Goal: Task Accomplishment & Management: Use online tool/utility

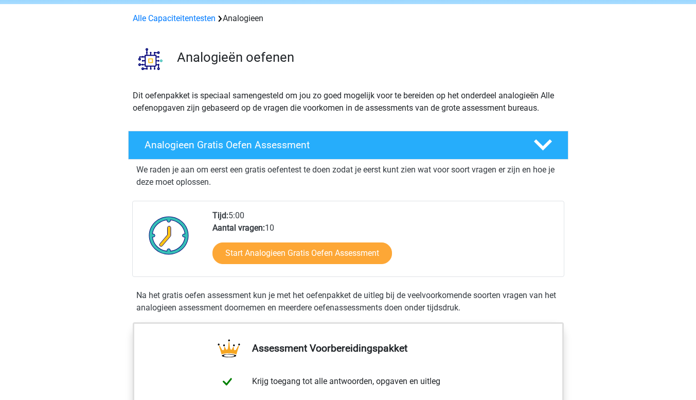
scroll to position [51, 0]
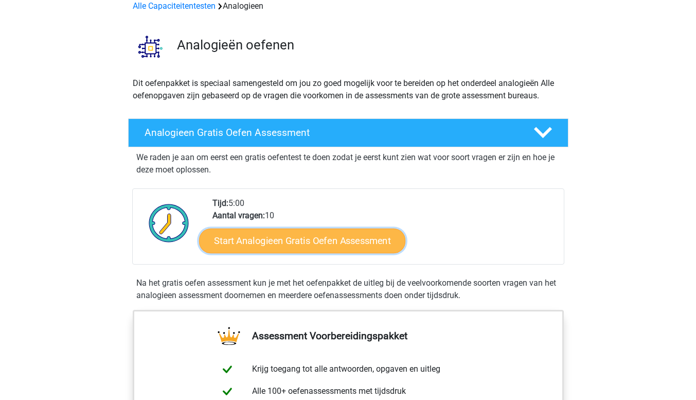
click at [302, 242] on link "Start Analogieen Gratis Oefen Assessment" at bounding box center [302, 240] width 206 height 25
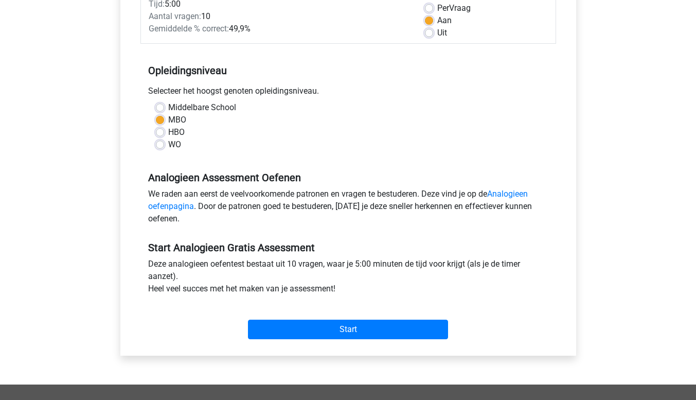
scroll to position [206, 0]
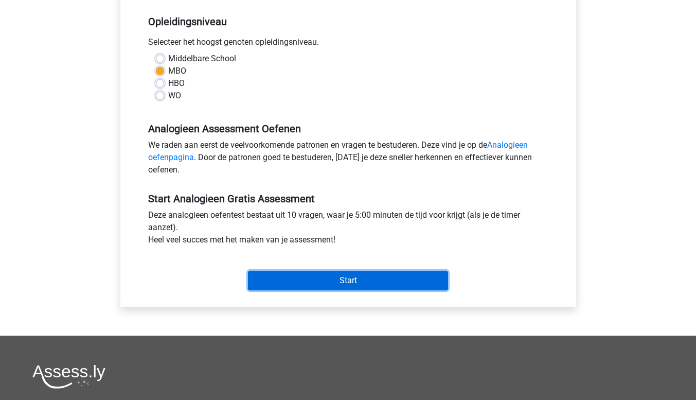
click at [349, 279] on input "Start" at bounding box center [348, 280] width 200 height 20
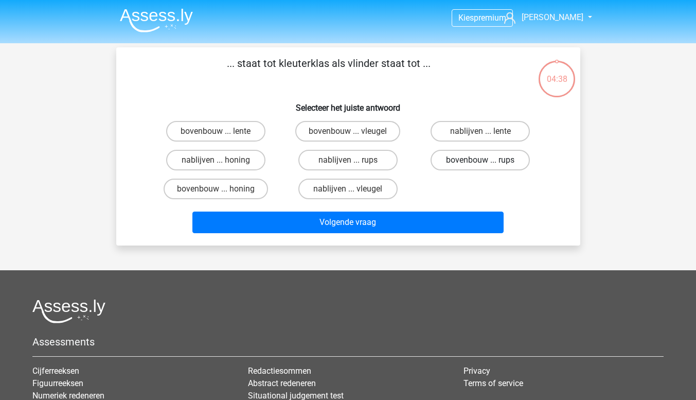
click at [480, 158] on label "bovenbouw ... rups" at bounding box center [479, 160] width 99 height 21
click at [480, 160] on input "bovenbouw ... rups" at bounding box center [483, 163] width 7 height 7
radio input "true"
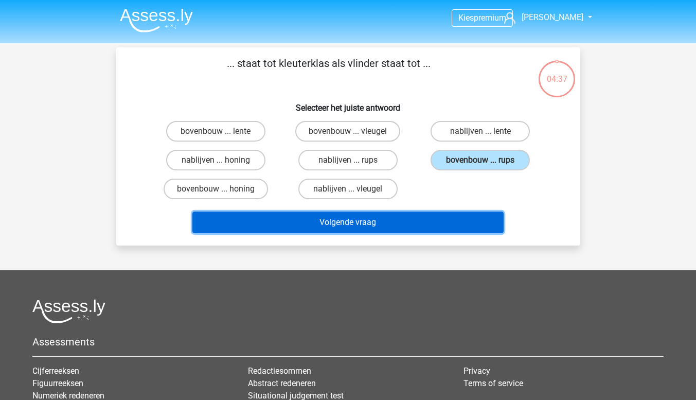
click at [371, 218] on button "Volgende vraag" at bounding box center [347, 222] width 311 height 22
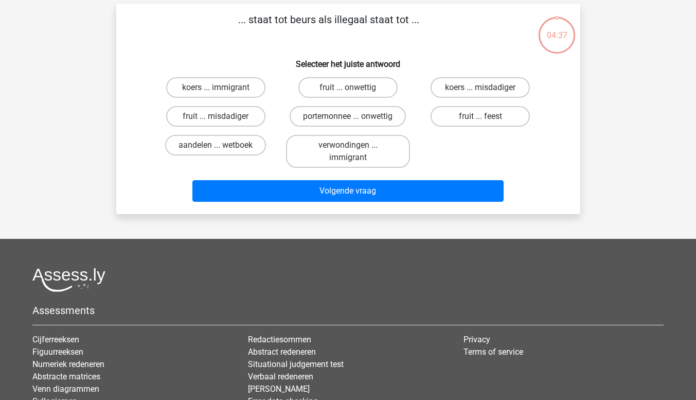
scroll to position [47, 0]
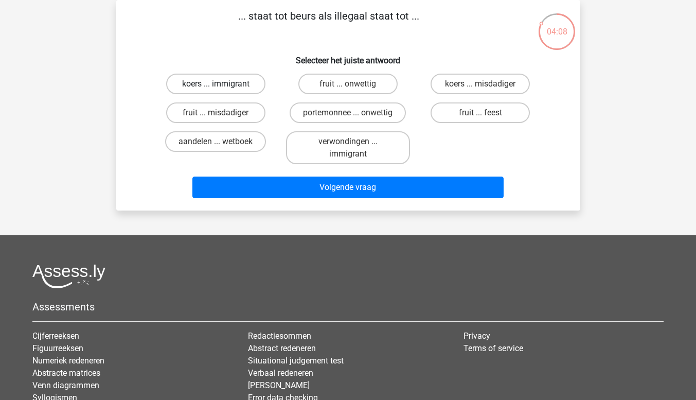
click at [226, 84] on label "koers ... immigrant" at bounding box center [215, 84] width 99 height 21
click at [222, 84] on input "koers ... immigrant" at bounding box center [218, 87] width 7 height 7
radio input "true"
click at [329, 114] on label "portemonnee ... onwettig" at bounding box center [348, 112] width 116 height 21
click at [348, 114] on input "portemonnee ... onwettig" at bounding box center [351, 116] width 7 height 7
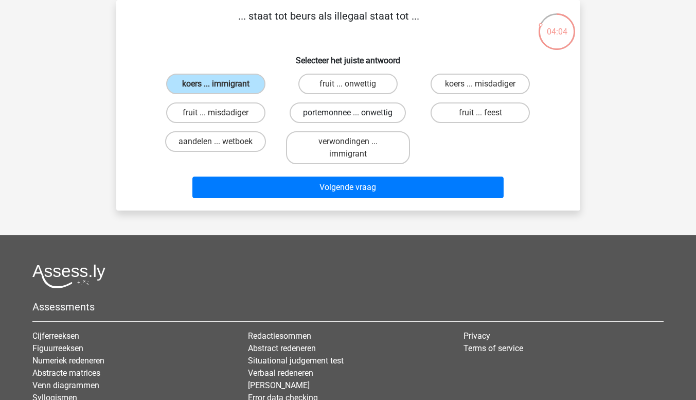
radio input "true"
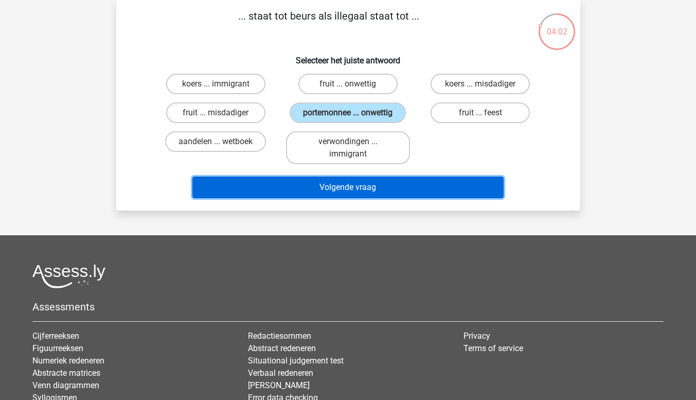
click at [362, 188] on button "Volgende vraag" at bounding box center [347, 187] width 311 height 22
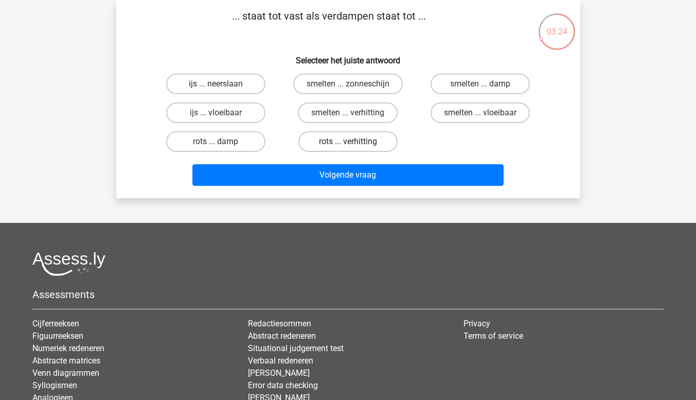
click at [345, 141] on label "rots ... verhitting" at bounding box center [347, 141] width 99 height 21
click at [348, 141] on input "rots ... verhitting" at bounding box center [351, 144] width 7 height 7
radio input "true"
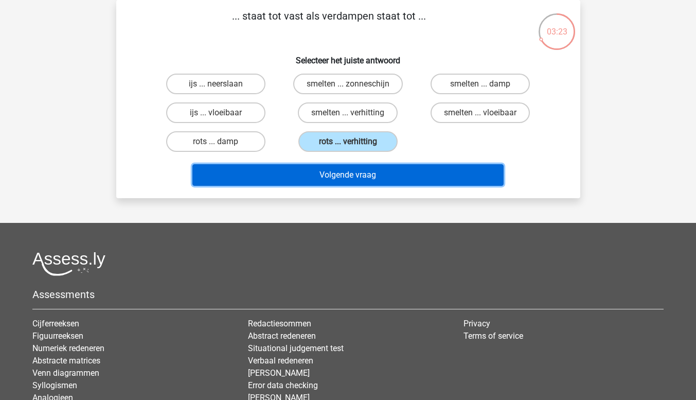
click at [350, 176] on button "Volgende vraag" at bounding box center [347, 175] width 311 height 22
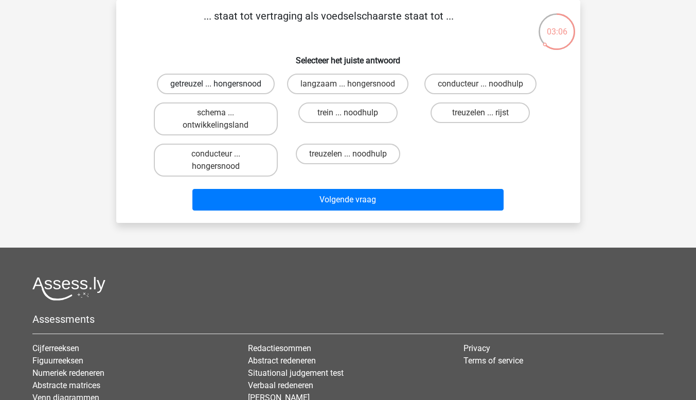
click at [235, 82] on label "getreuzel ... hongersnood" at bounding box center [216, 84] width 118 height 21
click at [222, 84] on input "getreuzel ... hongersnood" at bounding box center [218, 87] width 7 height 7
radio input "true"
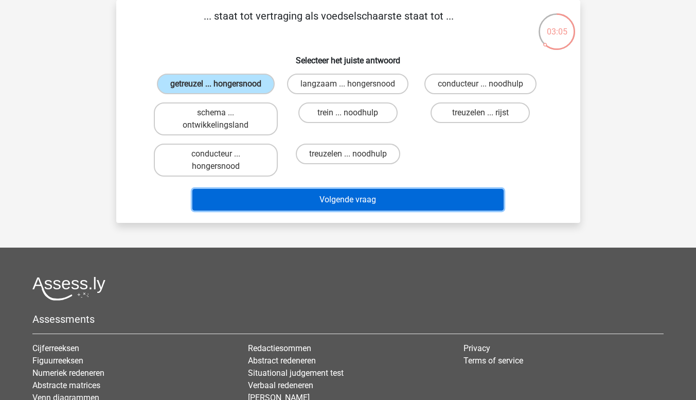
click at [340, 195] on button "Volgende vraag" at bounding box center [347, 200] width 311 height 22
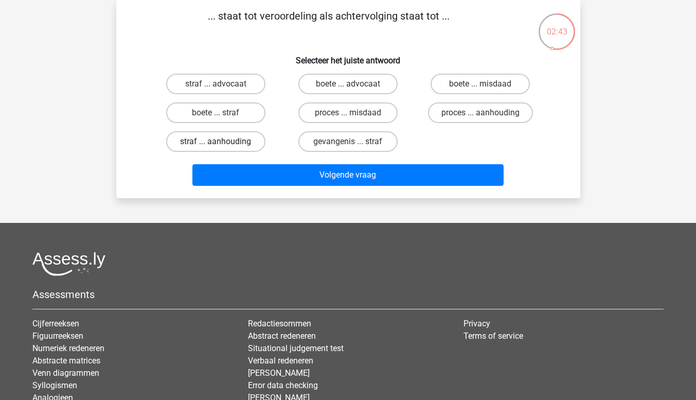
click at [220, 139] on label "straf ... aanhouding" at bounding box center [215, 141] width 99 height 21
click at [220, 141] on input "straf ... aanhouding" at bounding box center [218, 144] width 7 height 7
radio input "true"
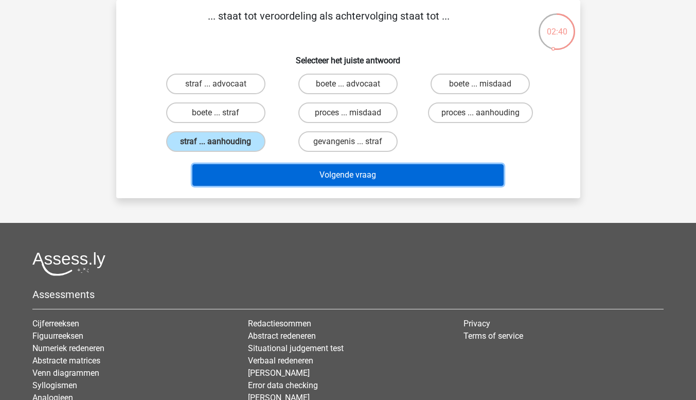
click at [339, 171] on button "Volgende vraag" at bounding box center [347, 175] width 311 height 22
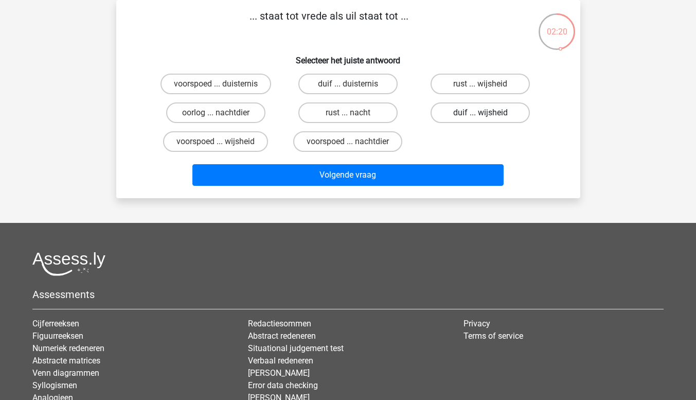
click at [467, 113] on label "duif ... wijsheid" at bounding box center [479, 112] width 99 height 21
click at [480, 113] on input "duif ... wijsheid" at bounding box center [483, 116] width 7 height 7
radio input "true"
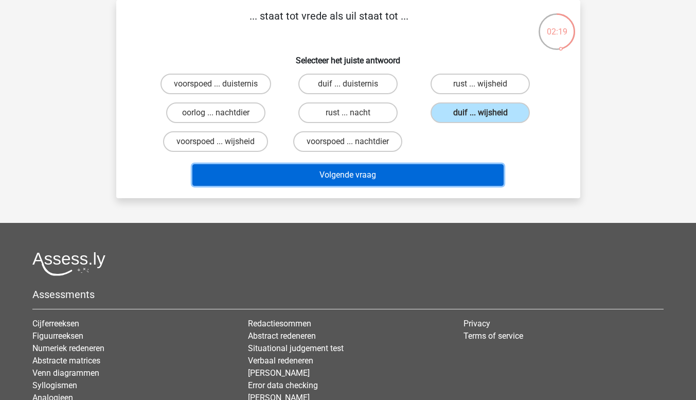
click at [368, 172] on button "Volgende vraag" at bounding box center [347, 175] width 311 height 22
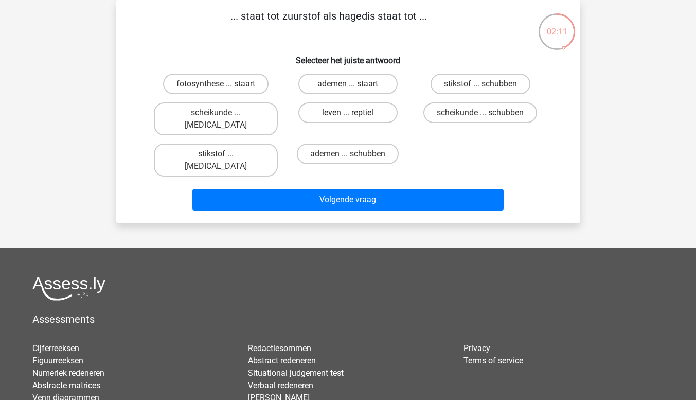
click at [357, 111] on label "leven ... reptiel" at bounding box center [347, 112] width 99 height 21
click at [354, 113] on input "leven ... reptiel" at bounding box center [351, 116] width 7 height 7
radio input "true"
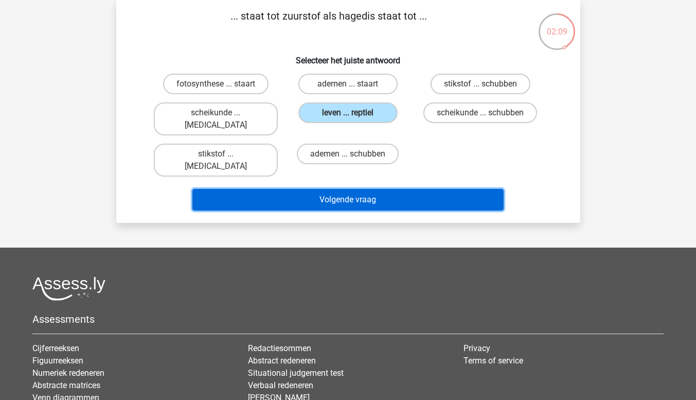
click at [364, 189] on button "Volgende vraag" at bounding box center [347, 200] width 311 height 22
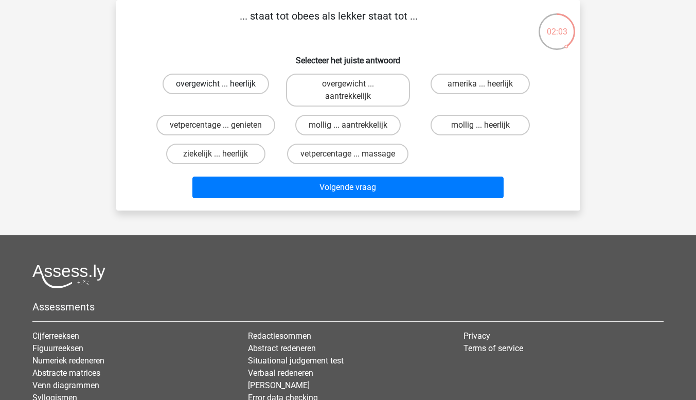
click at [203, 81] on label "overgewicht ... heerlijk" at bounding box center [216, 84] width 106 height 21
click at [215, 84] on input "overgewicht ... heerlijk" at bounding box center [218, 87] width 7 height 7
radio input "true"
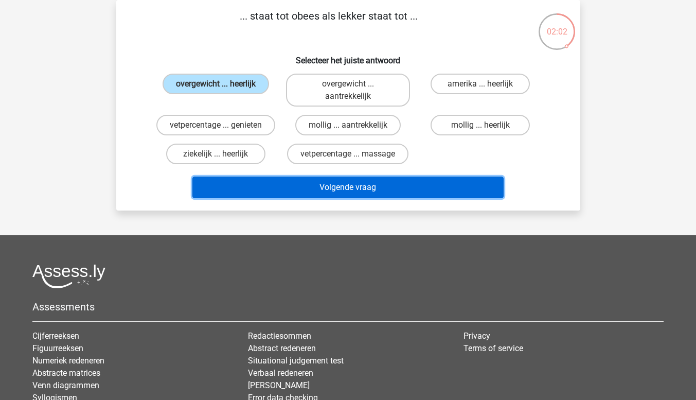
click at [330, 183] on button "Volgende vraag" at bounding box center [347, 187] width 311 height 22
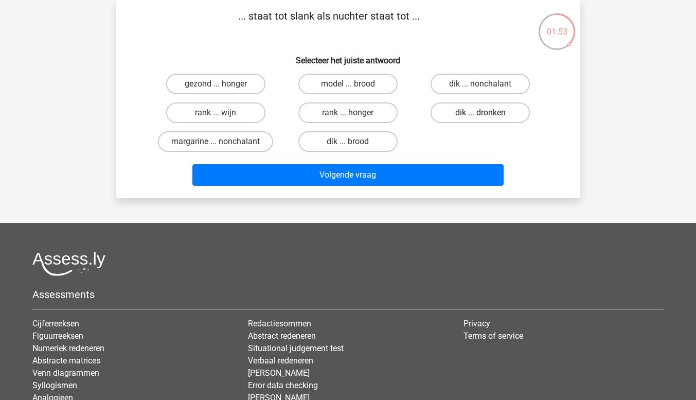
click at [473, 113] on label "dik ... dronken" at bounding box center [479, 112] width 99 height 21
click at [480, 113] on input "dik ... dronken" at bounding box center [483, 116] width 7 height 7
radio input "true"
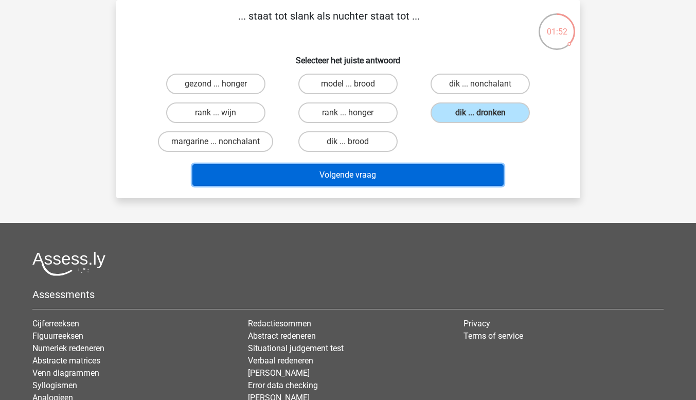
click at [420, 171] on button "Volgende vraag" at bounding box center [347, 175] width 311 height 22
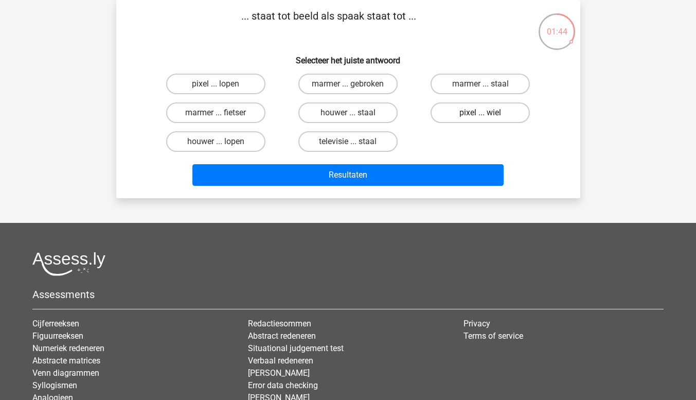
click at [473, 110] on label "pixel ... wiel" at bounding box center [479, 112] width 99 height 21
click at [480, 113] on input "pixel ... wiel" at bounding box center [483, 116] width 7 height 7
radio input "true"
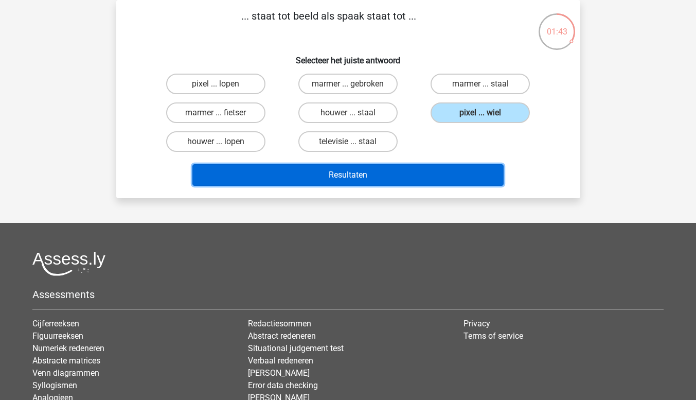
click at [374, 168] on button "Resultaten" at bounding box center [347, 175] width 311 height 22
